Goal: Information Seeking & Learning: Learn about a topic

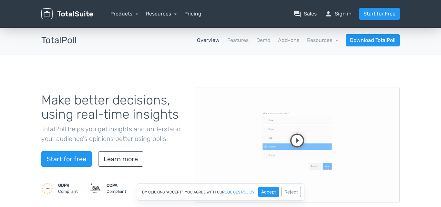
click at [298, 139] on video at bounding box center [297, 145] width 205 height 116
click at [260, 39] on link "Demo" at bounding box center [263, 40] width 14 height 8
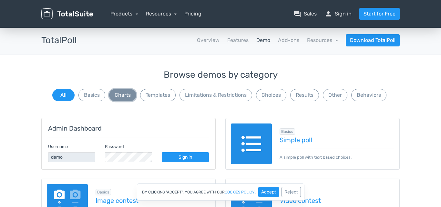
click at [122, 94] on button "Charts" at bounding box center [122, 95] width 27 height 12
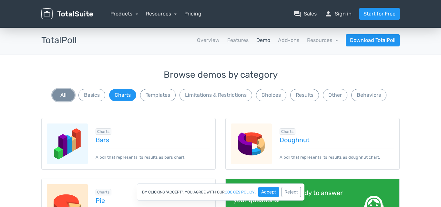
click at [62, 97] on button "All" at bounding box center [63, 95] width 22 height 12
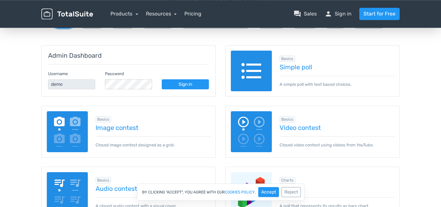
scroll to position [74, 0]
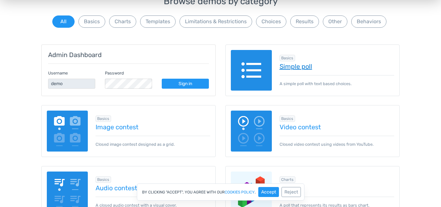
click at [293, 67] on link "Simple poll" at bounding box center [337, 66] width 115 height 7
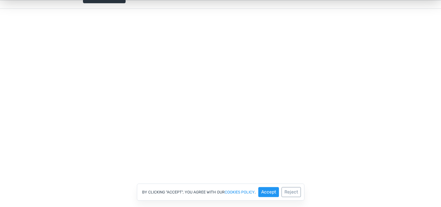
scroll to position [110, 0]
click at [272, 194] on button "Accept" at bounding box center [268, 192] width 21 height 10
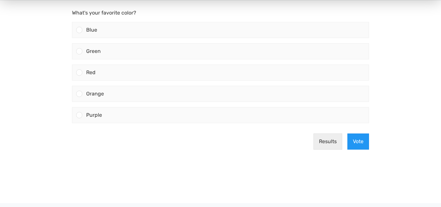
scroll to position [74, 0]
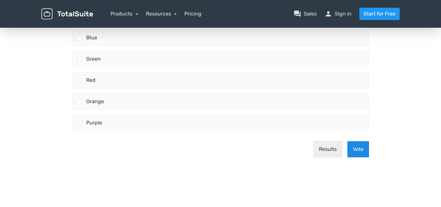
click at [358, 152] on button "Vote" at bounding box center [358, 149] width 22 height 16
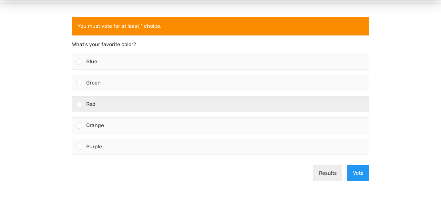
click at [134, 106] on div "Red" at bounding box center [225, 105] width 286 height 16
click at [79, 104] on input "Red" at bounding box center [79, 104] width 0 height 0
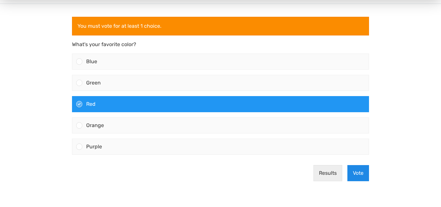
click at [357, 176] on button "Vote" at bounding box center [358, 173] width 22 height 16
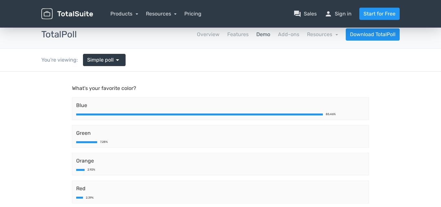
scroll to position [0, 0]
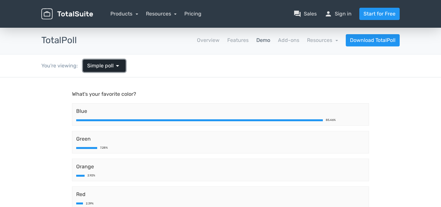
click at [110, 66] on span "Simple poll" at bounding box center [100, 66] width 26 height 8
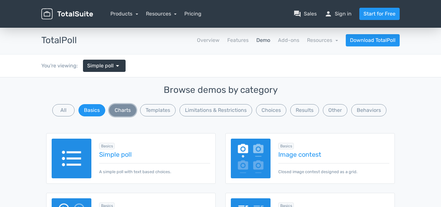
click at [120, 109] on button "Charts" at bounding box center [122, 110] width 27 height 12
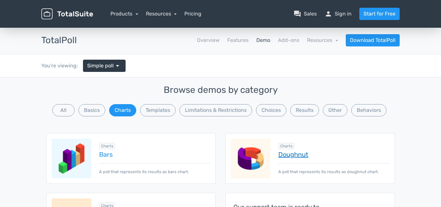
click at [295, 155] on link "Doughnut" at bounding box center [333, 154] width 111 height 7
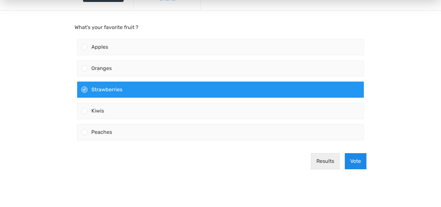
click at [354, 161] on button "Vote" at bounding box center [356, 161] width 22 height 16
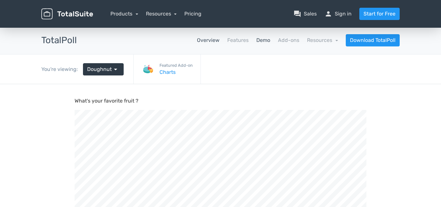
click at [200, 42] on link "Overview" at bounding box center [208, 40] width 23 height 8
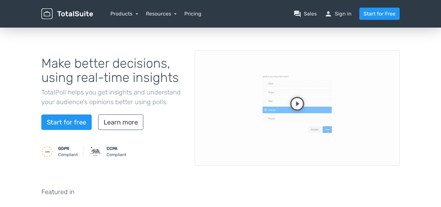
scroll to position [74, 0]
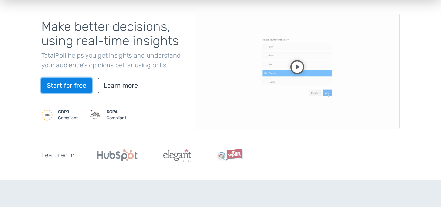
click at [70, 88] on link "Start for free" at bounding box center [66, 86] width 50 height 16
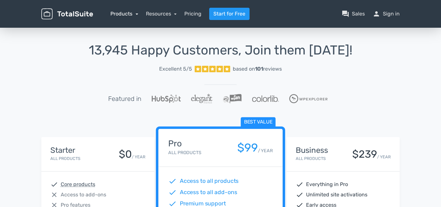
click at [120, 15] on link "Products" at bounding box center [124, 14] width 28 height 6
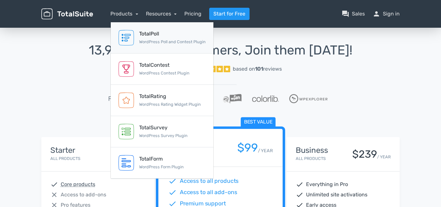
click at [140, 40] on small "WordPress Poll and Contest Plugin" at bounding box center [172, 41] width 67 height 5
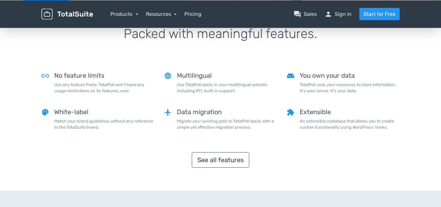
scroll to position [540, 0]
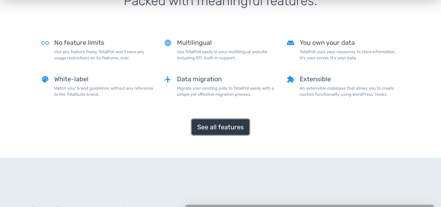
click at [228, 130] on link "See all features" at bounding box center [220, 127] width 57 height 16
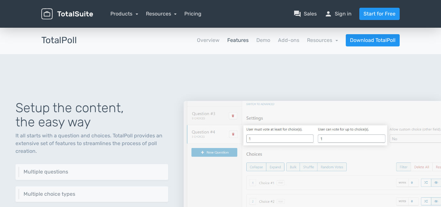
click at [61, 38] on h3 "TotalPoll" at bounding box center [59, 41] width 36 height 10
copy h3 "TotalPoll"
